Goal: Task Accomplishment & Management: Complete application form

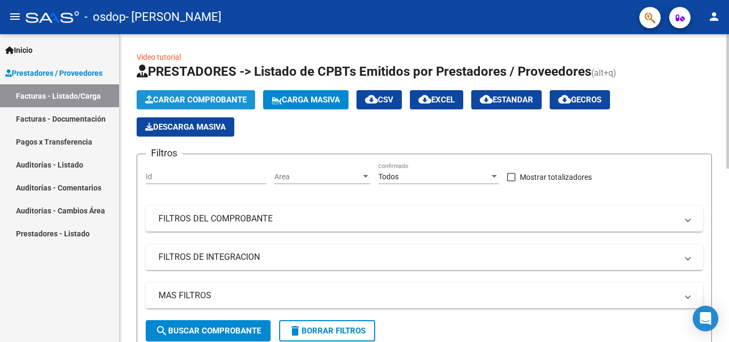
click at [192, 99] on span "Cargar Comprobante" at bounding box center [195, 100] width 101 height 10
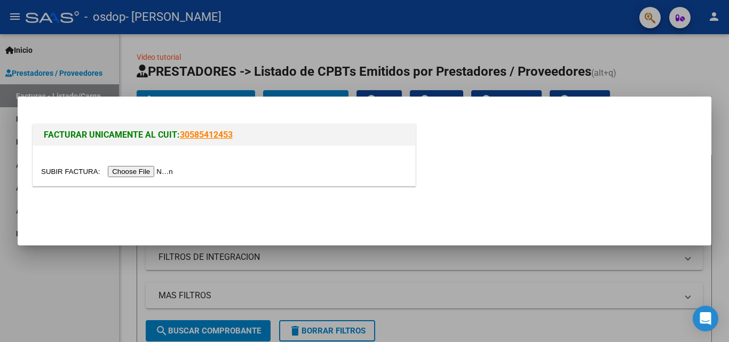
click at [160, 173] on input "file" at bounding box center [108, 171] width 135 height 11
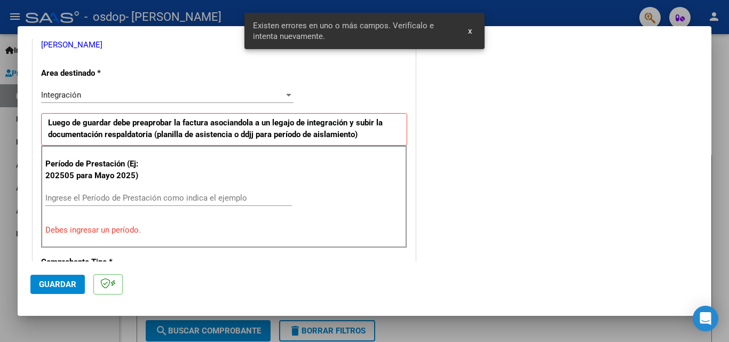
scroll to position [241, 0]
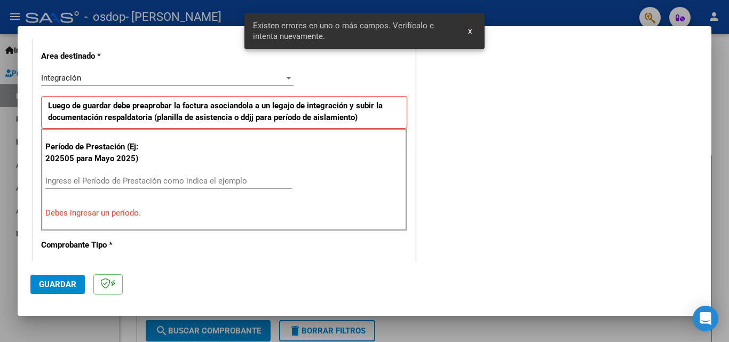
click at [116, 183] on input "Ingrese el Período de Prestación como indica el ejemplo" at bounding box center [168, 181] width 247 height 10
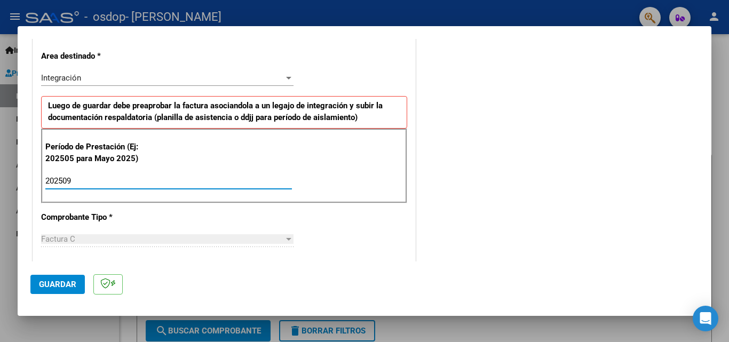
type input "202509"
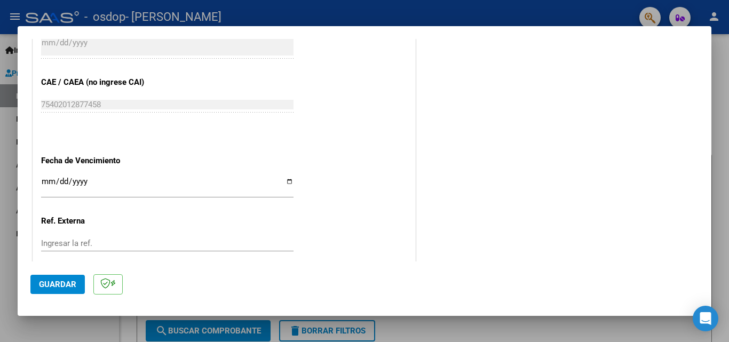
scroll to position [717, 0]
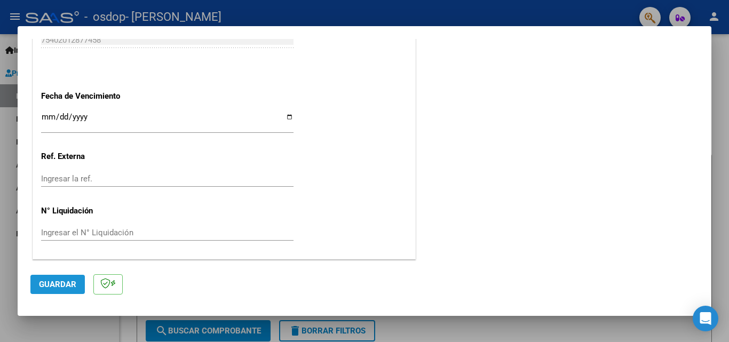
click at [58, 287] on span "Guardar" at bounding box center [57, 285] width 37 height 10
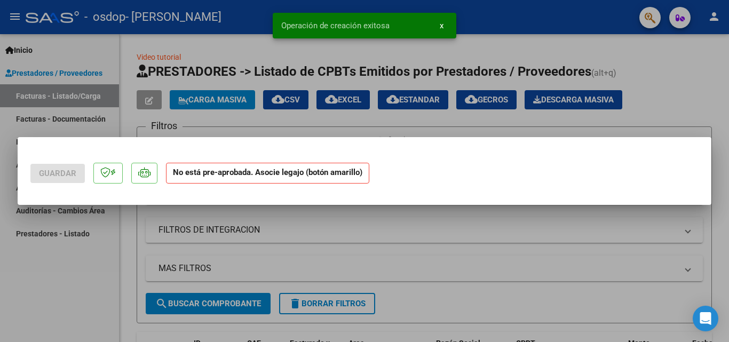
scroll to position [0, 0]
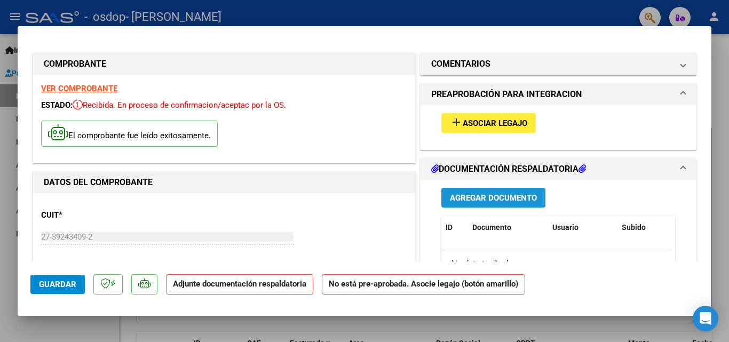
click at [490, 196] on span "Agregar Documento" at bounding box center [493, 198] width 87 height 10
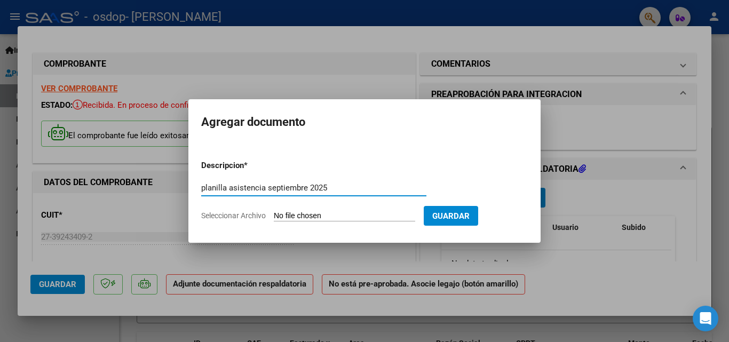
type input "planilla asistencia septiembre 2025"
click at [296, 204] on div "planilla asistencia [DATE] Escriba aquí una descripcion" at bounding box center [313, 193] width 225 height 26
click at [296, 216] on input "Seleccionar Archivo" at bounding box center [344, 216] width 141 height 10
type input "C:\fakepath\[PERSON_NAME] septiembre.pdf"
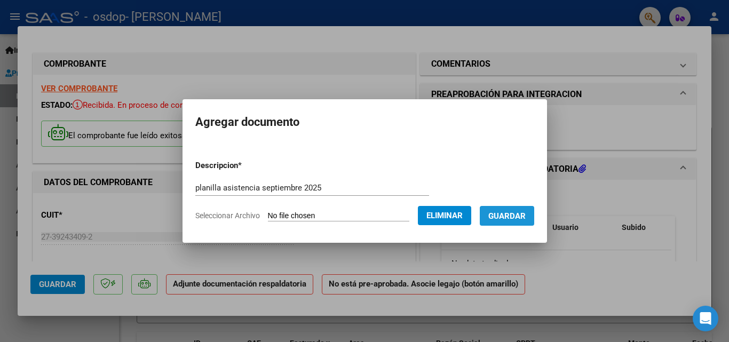
click at [529, 223] on button "Guardar" at bounding box center [507, 216] width 54 height 20
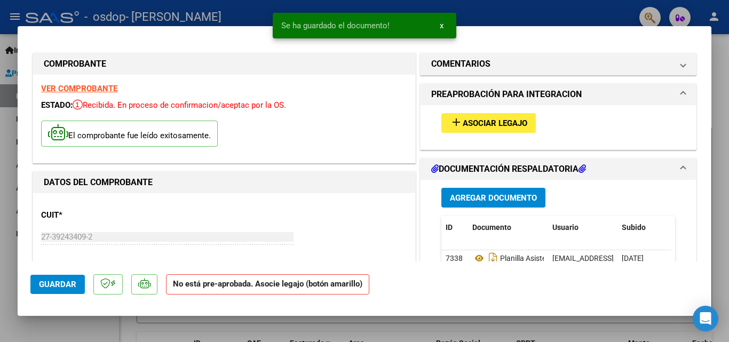
scroll to position [705, 0]
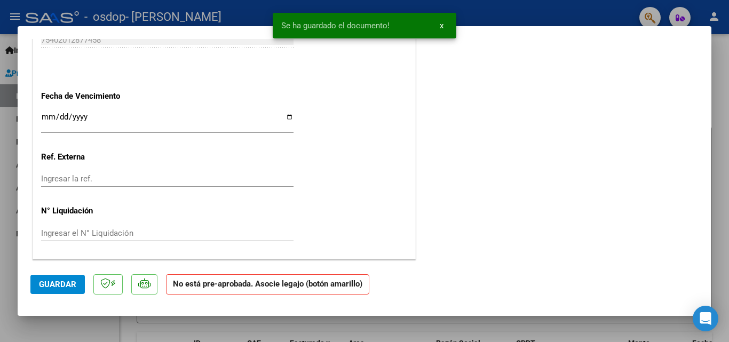
click at [76, 291] on button "Guardar" at bounding box center [57, 284] width 54 height 19
